Goal: Task Accomplishment & Management: Manage account settings

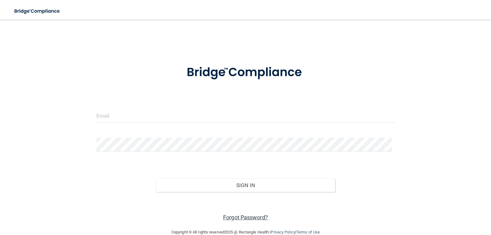
click at [239, 216] on link "Forgot Password?" at bounding box center [245, 217] width 45 height 6
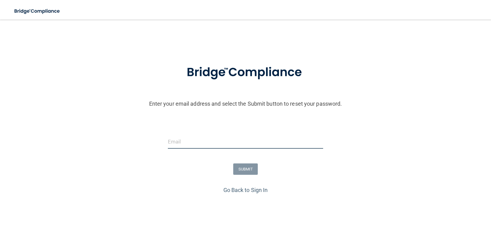
click at [187, 141] on input "email" at bounding box center [245, 142] width 155 height 14
click at [207, 143] on input "email" at bounding box center [245, 142] width 155 height 14
paste input "manager@clearsightswva.com"
type input "manager@clearsightswva.com"
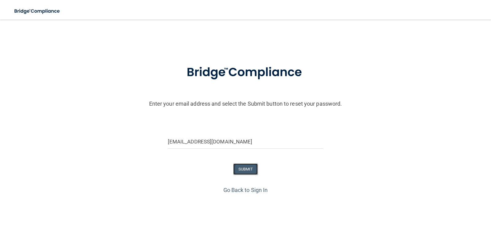
click at [241, 167] on button "SUBMIT" at bounding box center [245, 168] width 25 height 11
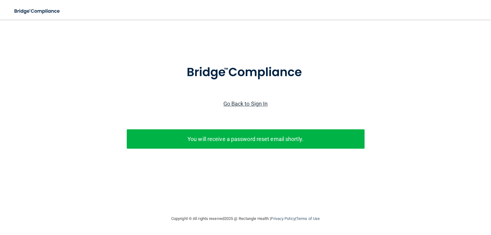
click at [263, 102] on link "Go Back to Sign In" at bounding box center [245, 103] width 44 height 6
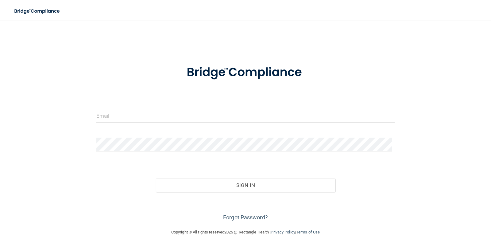
click at [208, 106] on form "Invalid email/password. You don't have permission to access that page. Sign In …" at bounding box center [245, 139] width 298 height 166
click at [180, 115] on input "email" at bounding box center [245, 116] width 298 height 14
paste input "[EMAIL_ADDRESS][DOMAIN_NAME]"
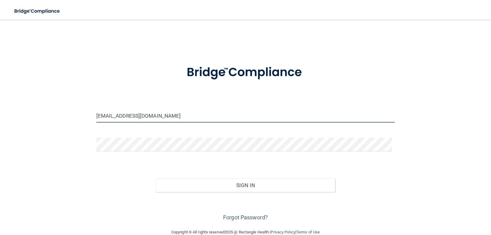
type input "[EMAIL_ADDRESS][DOMAIN_NAME]"
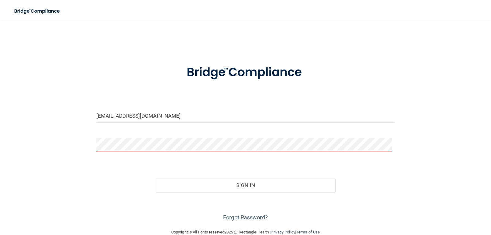
click at [167, 132] on form "manager@clearsightswva.com Invalid email/password. You don't have permission to…" at bounding box center [245, 139] width 298 height 166
click at [156, 178] on button "Sign In" at bounding box center [245, 184] width 179 height 13
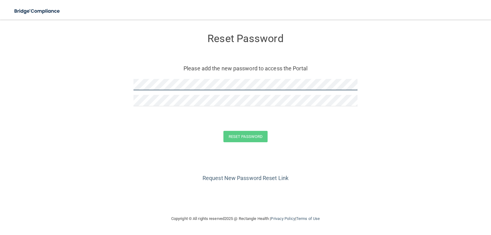
click at [96, 71] on form "Reset Password Please add the new password to access the Portal Reset Password …" at bounding box center [245, 89] width 466 height 126
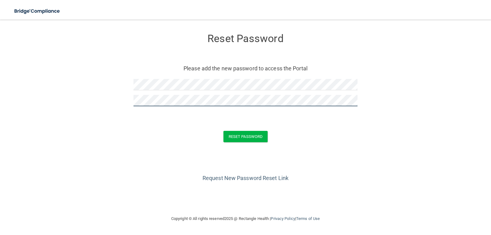
click at [223, 131] on button "Reset Password" at bounding box center [245, 136] width 44 height 11
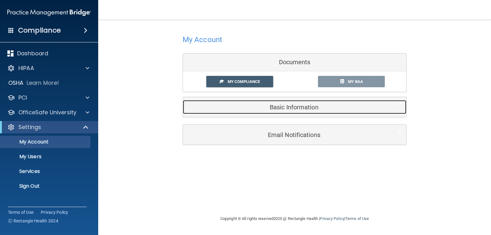
click at [276, 104] on h5 "Basic Information" at bounding box center [284, 107] width 195 height 7
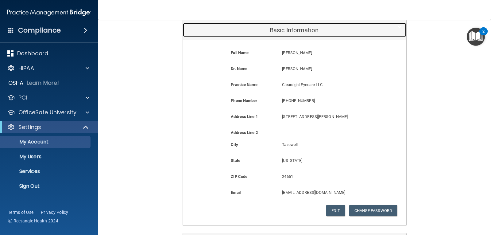
scroll to position [61, 0]
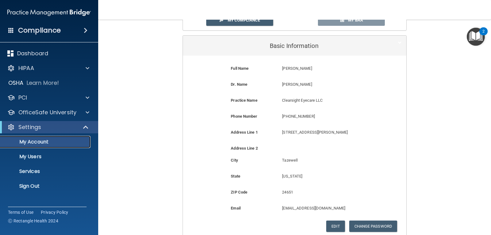
click at [47, 141] on p "My Account" at bounding box center [46, 142] width 84 height 6
click at [57, 128] on div "Settings" at bounding box center [41, 126] width 76 height 7
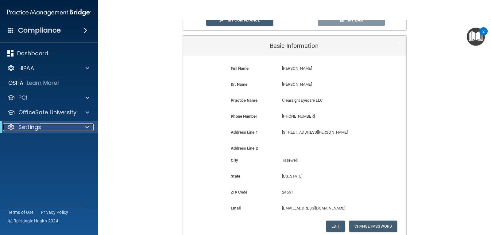
click at [43, 129] on div "Settings" at bounding box center [41, 126] width 76 height 7
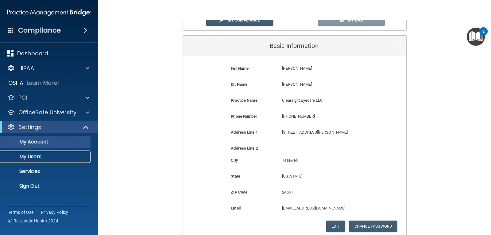
click at [32, 157] on p "My Users" at bounding box center [46, 156] width 84 height 6
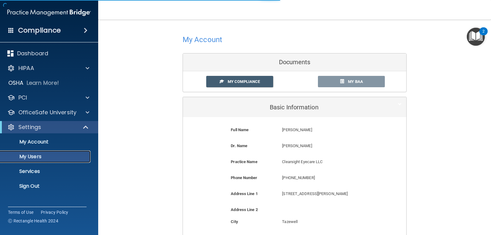
select select "20"
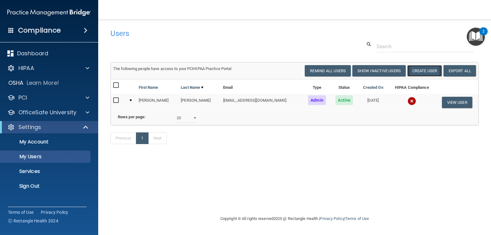
click at [430, 71] on button "Create User" at bounding box center [424, 70] width 35 height 11
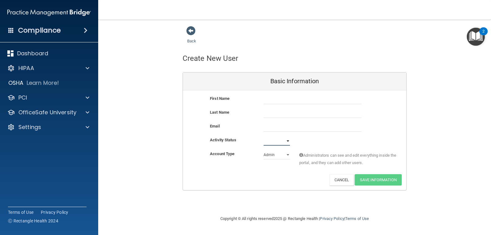
click at [287, 141] on select "Active Inactive" at bounding box center [276, 140] width 26 height 9
click at [300, 136] on div "Activity Status Active Inactive" at bounding box center [294, 140] width 223 height 9
click at [278, 156] on select "Admin Member" at bounding box center [276, 154] width 26 height 9
click at [313, 170] on div "Account Type Practice Admin Admin Member Financial Institution Business Associa…" at bounding box center [294, 162] width 223 height 24
click at [190, 40] on link "Back" at bounding box center [191, 37] width 9 height 12
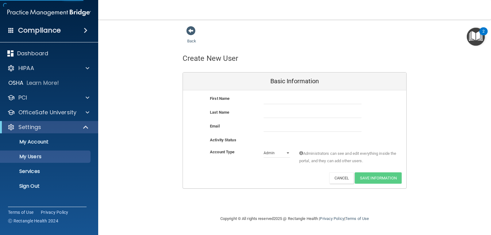
select select "20"
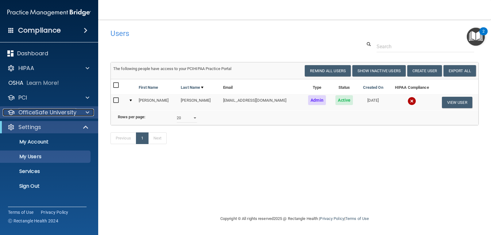
click at [51, 113] on p "OfficeSafe University" at bounding box center [47, 112] width 58 height 7
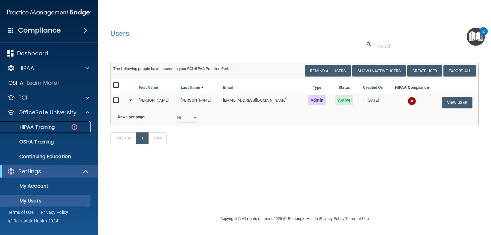
click at [49, 126] on p "HIPAA Training" at bounding box center [29, 127] width 51 height 6
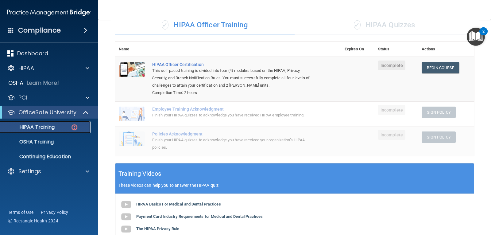
scroll to position [31, 0]
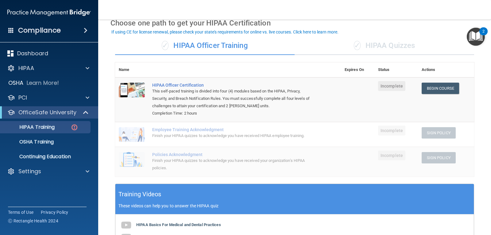
click at [382, 45] on div "✓ HIPAA Quizzes" at bounding box center [383, 45] width 179 height 18
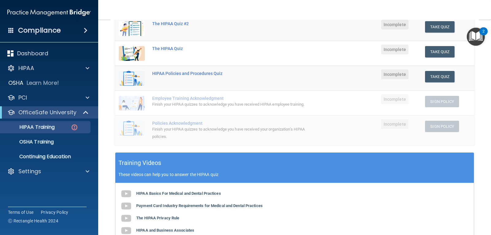
scroll to position [61, 0]
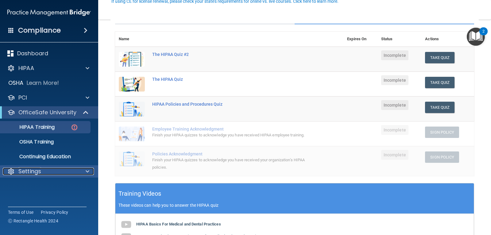
click at [39, 170] on p "Settings" at bounding box center [29, 170] width 23 height 7
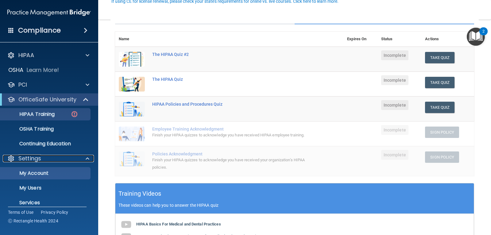
scroll to position [35, 0]
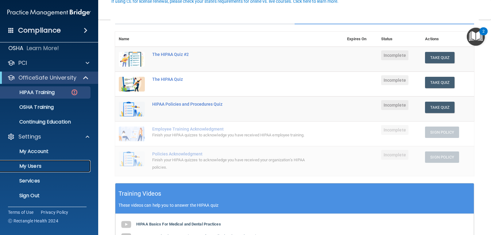
click at [36, 167] on p "My Users" at bounding box center [46, 166] width 84 height 6
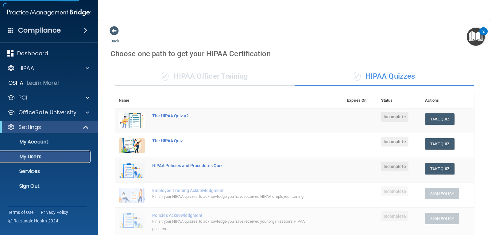
select select "20"
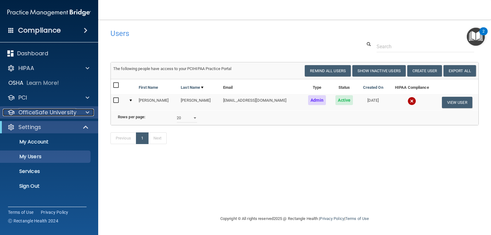
click at [42, 112] on p "OfficeSafe University" at bounding box center [47, 112] width 58 height 7
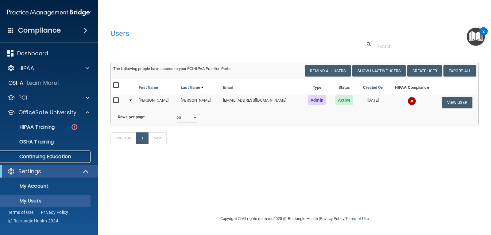
click at [66, 157] on p "Continuing Education" at bounding box center [46, 156] width 84 height 6
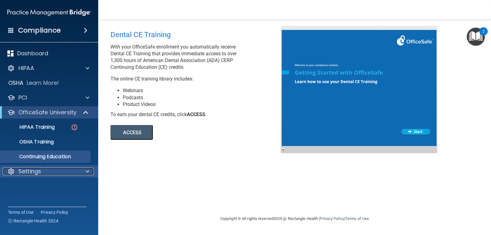
click at [51, 170] on div "Settings" at bounding box center [41, 170] width 76 height 7
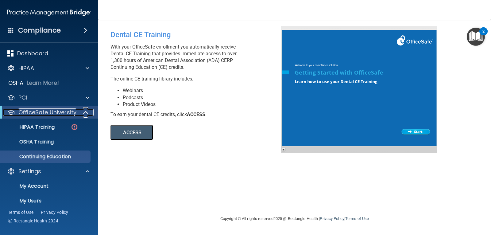
click at [55, 112] on p "OfficeSafe University" at bounding box center [47, 112] width 58 height 7
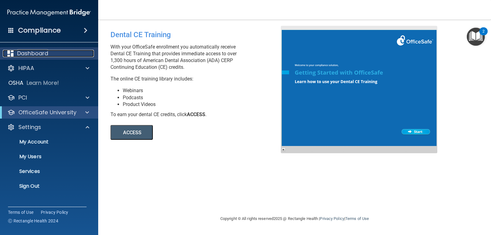
click at [45, 53] on p "Dashboard" at bounding box center [32, 53] width 31 height 7
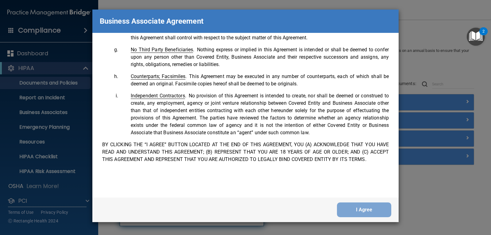
scroll to position [1250, 0]
click at [383, 208] on button "I Agree" at bounding box center [364, 209] width 54 height 15
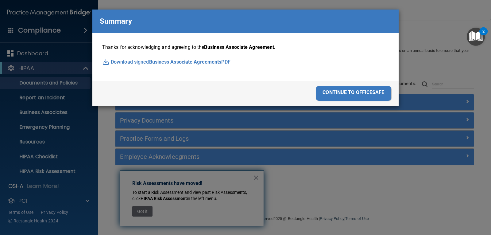
click at [356, 89] on div "continue to officesafe" at bounding box center [353, 93] width 75 height 15
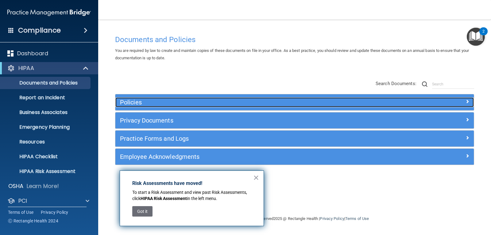
click at [139, 101] on h5 "Policies" at bounding box center [249, 102] width 259 height 7
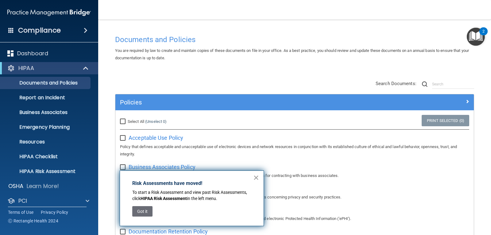
click at [256, 177] on button "×" at bounding box center [256, 177] width 6 height 10
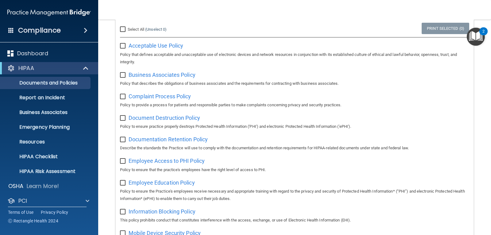
scroll to position [123, 0]
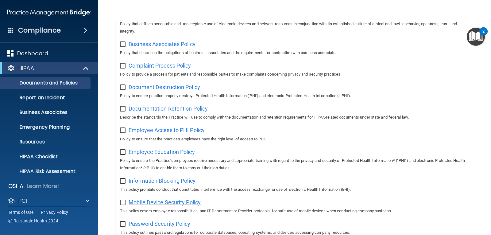
click at [161, 205] on span "Mobile Device Security Policy" at bounding box center [164, 202] width 72 height 6
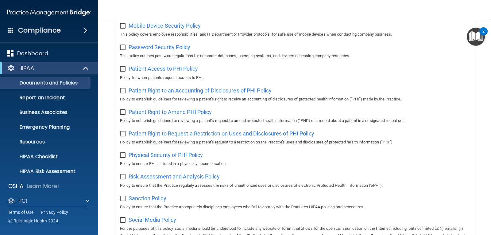
scroll to position [307, 0]
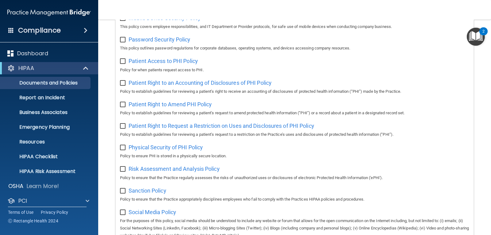
click at [122, 128] on input "checkbox" at bounding box center [123, 126] width 7 height 5
checkbox input "true"
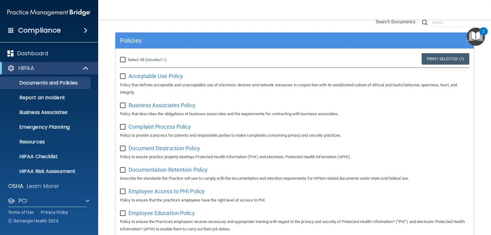
scroll to position [61, 0]
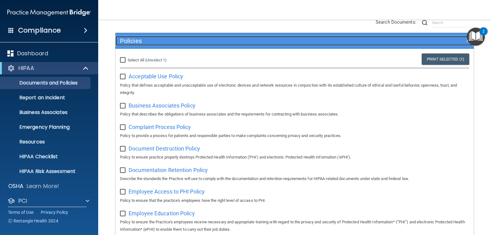
click at [182, 42] on h5 "Policies" at bounding box center [249, 40] width 259 height 7
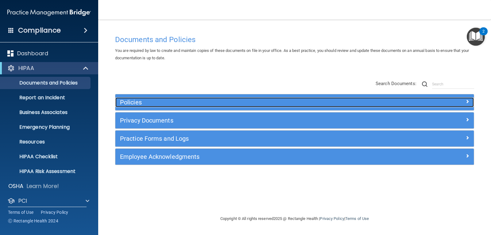
scroll to position [0, 0]
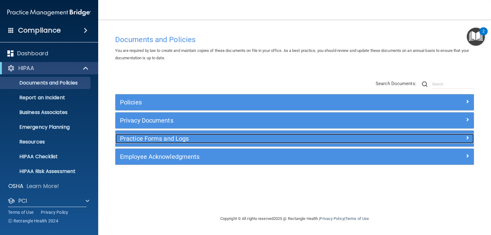
click at [155, 140] on h5 "Practice Forms and Logs" at bounding box center [249, 138] width 259 height 7
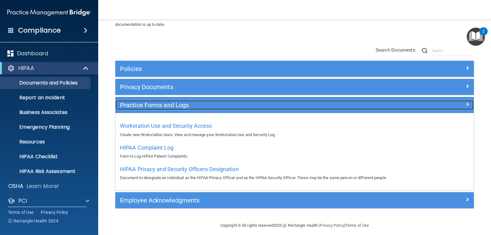
scroll to position [39, 0]
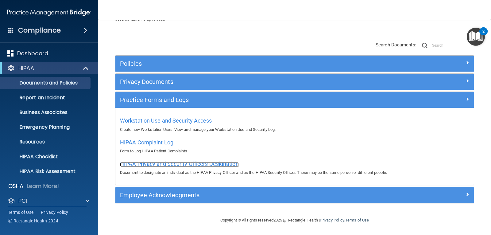
click at [206, 163] on span "HIPAA Privacy and Security Officers Designation" at bounding box center [179, 163] width 119 height 6
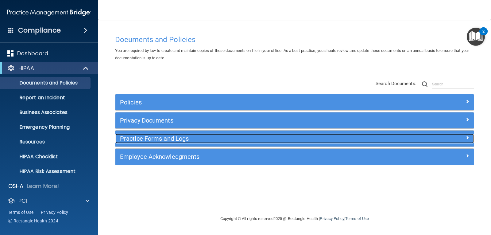
click at [166, 140] on h5 "Practice Forms and Logs" at bounding box center [249, 138] width 259 height 7
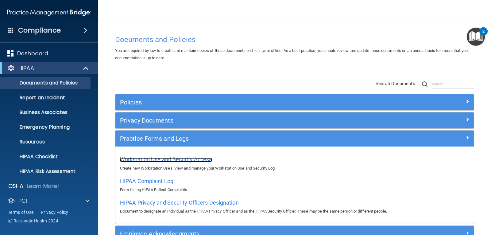
click at [169, 158] on span "Workstation Use and Security Access" at bounding box center [166, 159] width 92 height 6
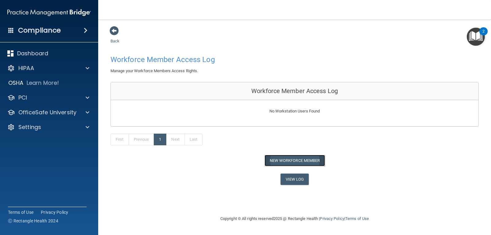
click at [286, 160] on button "New Workforce Member" at bounding box center [294, 160] width 60 height 11
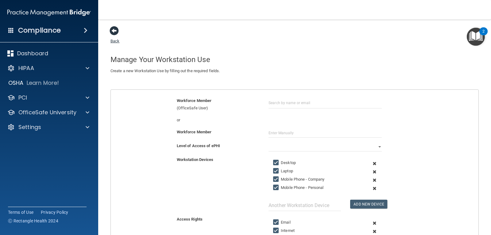
click at [112, 29] on span at bounding box center [113, 30] width 9 height 9
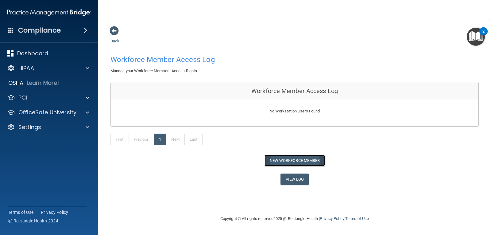
click at [311, 158] on button "New Workforce Member" at bounding box center [294, 160] width 60 height 11
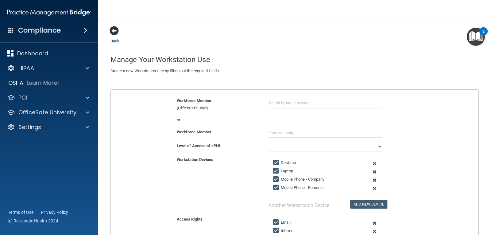
click at [112, 33] on span at bounding box center [113, 30] width 9 height 9
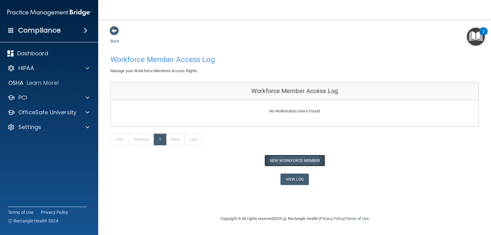
click at [281, 159] on button "New Workforce Member" at bounding box center [294, 160] width 60 height 11
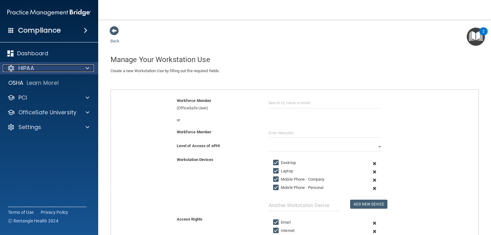
click at [67, 68] on div "HIPAA" at bounding box center [41, 67] width 76 height 7
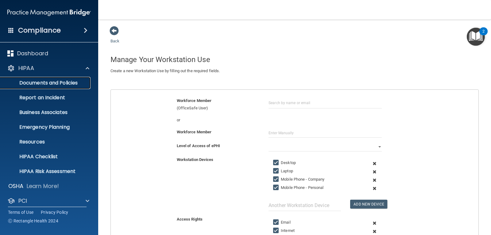
click at [63, 82] on p "Documents and Policies" at bounding box center [46, 83] width 84 height 6
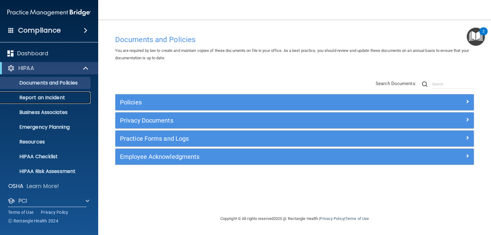
click at [39, 98] on p "Report an Incident" at bounding box center [46, 97] width 84 height 6
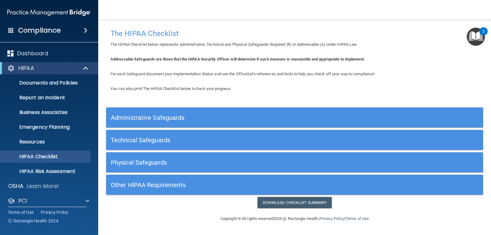
click at [154, 117] on h5 "Administrative Safeguards" at bounding box center [247, 117] width 273 height 7
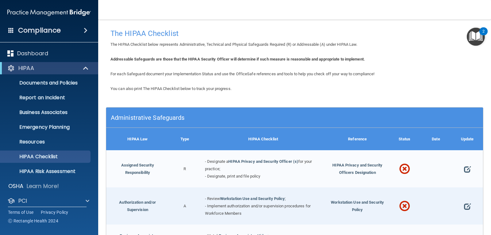
click at [195, 120] on h5 "Administrative Safeguards" at bounding box center [247, 117] width 273 height 7
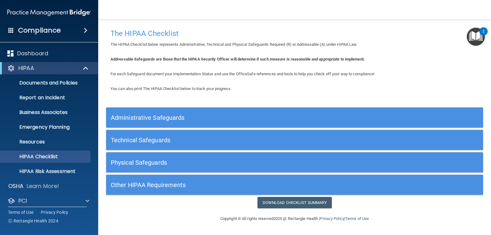
click at [186, 159] on h5 "Physical Safeguards" at bounding box center [247, 162] width 273 height 7
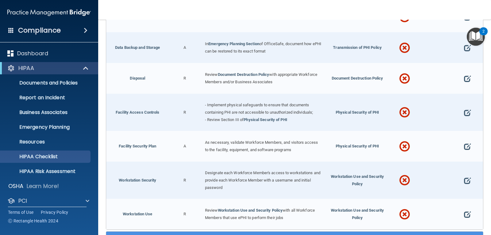
scroll to position [215, 0]
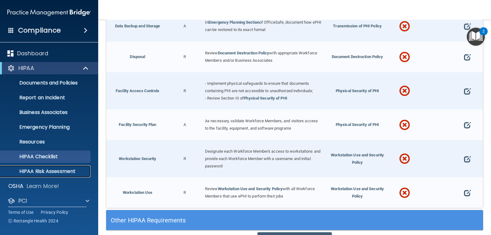
click at [49, 172] on p "HIPAA Risk Assessment" at bounding box center [46, 171] width 84 height 6
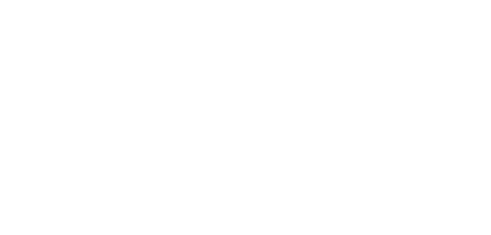
select select "20"
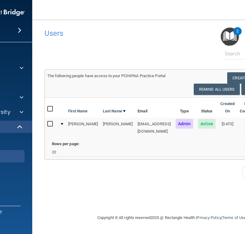
drag, startPoint x: 92, startPoint y: 15, endPoint x: 52, endPoint y: 23, distance: 40.4
click at [92, 15] on nav "Toggle navigation [PERSON_NAME] [EMAIL_ADDRESS][DOMAIN_NAME] Manage My Enterpri…" at bounding box center [171, 10] width 279 height 20
